Goal: Navigation & Orientation: Find specific page/section

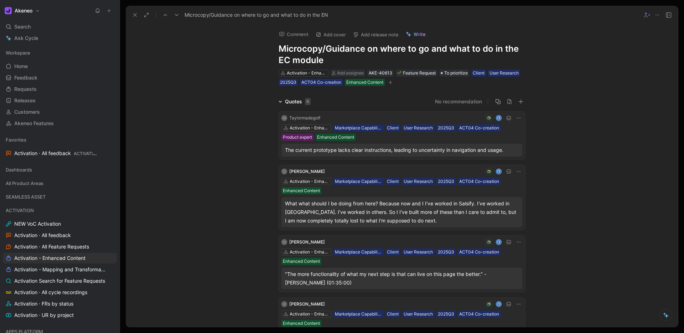
scroll to position [428, 0]
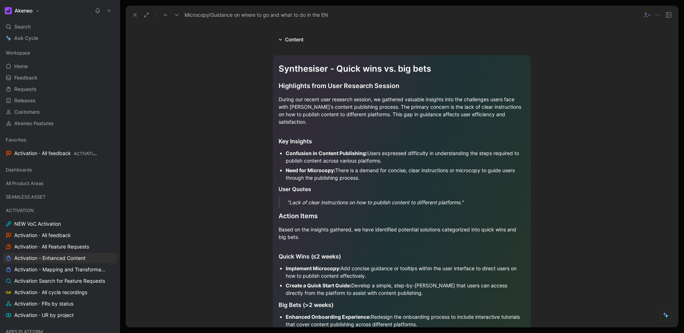
click at [109, 11] on icon at bounding box center [109, 10] width 5 height 5
drag, startPoint x: 80, startPoint y: 7, endPoint x: 76, endPoint y: 15, distance: 8.4
click at [80, 7] on div "Akeneo" at bounding box center [58, 11] width 111 height 10
click at [33, 157] on link "Activation · All feedback ACTIVATION" at bounding box center [60, 153] width 114 height 11
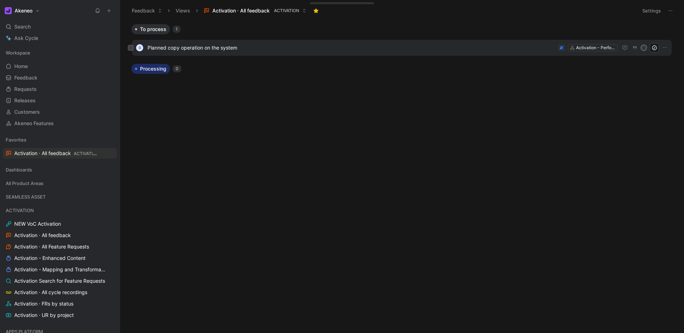
click at [264, 47] on span "Planned copy operation on the system" at bounding box center [352, 47] width 408 height 9
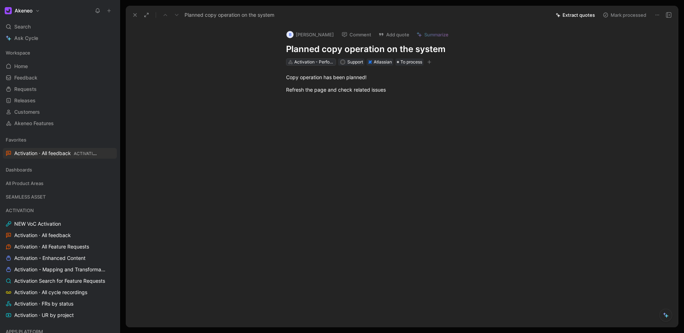
click at [325, 64] on div "Activation - Performance & Observability" at bounding box center [314, 61] width 40 height 7
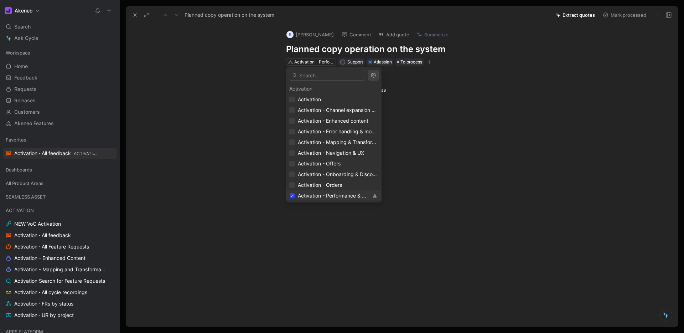
click at [290, 198] on div at bounding box center [292, 196] width 6 height 6
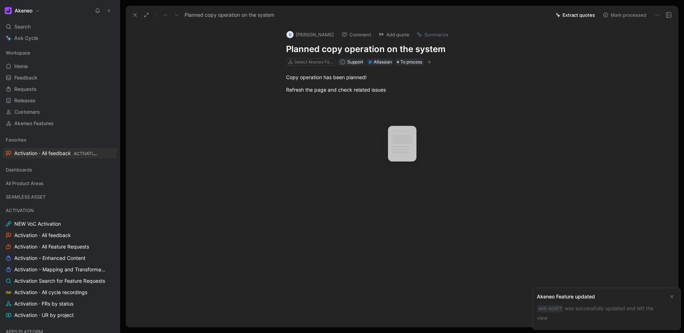
click at [135, 14] on use at bounding box center [135, 15] width 3 height 3
